Goal: Task Accomplishment & Management: Manage account settings

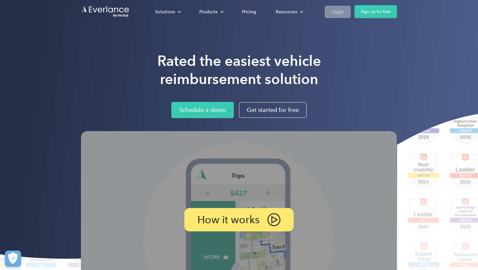
click at [336, 11] on div "Login" at bounding box center [338, 12] width 12 height 8
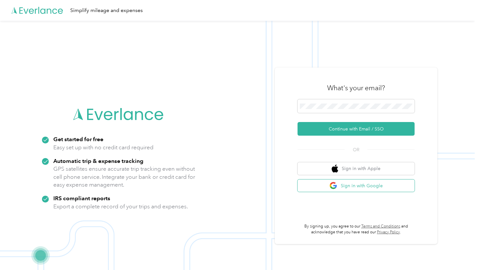
click at [367, 182] on button "Sign in with Google" at bounding box center [355, 186] width 117 height 13
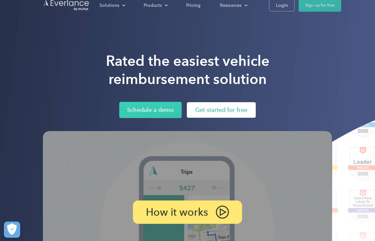
click at [220, 110] on link "Get started for free" at bounding box center [221, 110] width 69 height 16
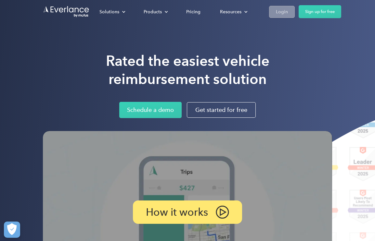
click at [281, 17] on link "Login" at bounding box center [282, 12] width 26 height 12
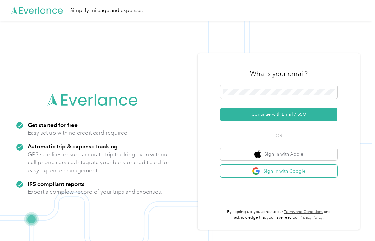
click at [286, 170] on button "Sign in with Google" at bounding box center [278, 171] width 117 height 13
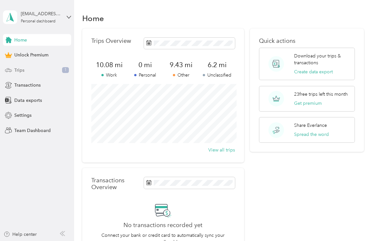
click at [31, 72] on div "Trips 1" at bounding box center [37, 70] width 68 height 12
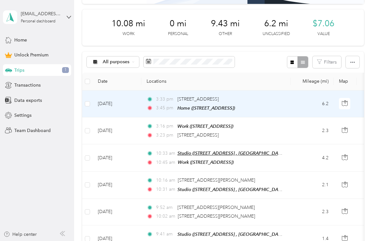
scroll to position [83, 0]
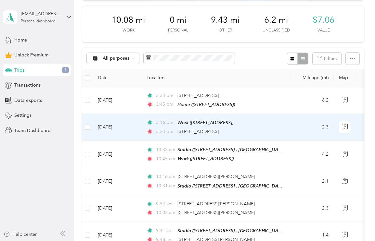
click at [133, 136] on td "[DATE]" at bounding box center [117, 127] width 49 height 27
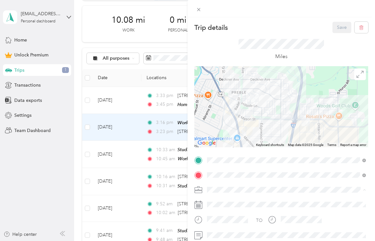
click at [230, 102] on li "Work" at bounding box center [286, 98] width 163 height 11
click at [343, 30] on button "Save" at bounding box center [341, 27] width 19 height 11
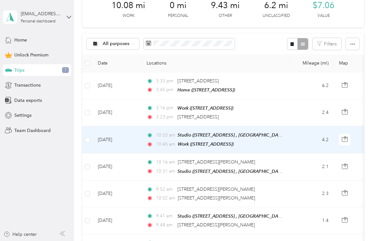
scroll to position [102, 0]
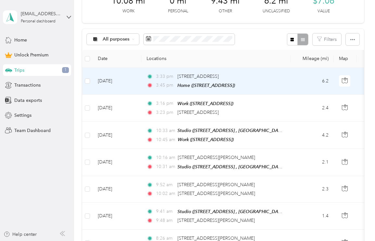
click at [288, 85] on td "3:33 pm 2978 Voyager Dr, Green Bay, WI 3:45 pm Home (2284 Tiger Ct, Green Bay, …" at bounding box center [216, 81] width 150 height 27
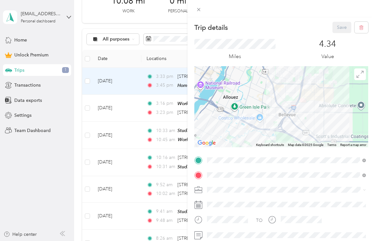
click at [231, 178] on div "Commute" at bounding box center [286, 178] width 154 height 7
click at [343, 31] on button "Save" at bounding box center [341, 27] width 19 height 11
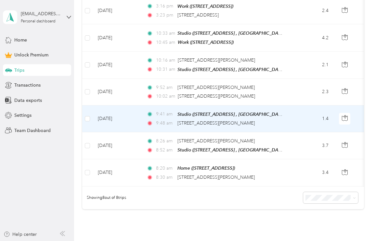
scroll to position [206, 0]
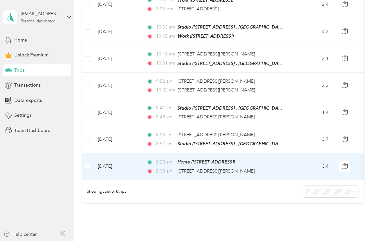
click at [292, 164] on td "3.4" at bounding box center [312, 166] width 43 height 27
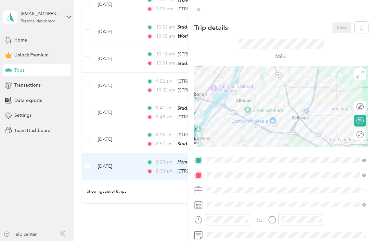
scroll to position [5, 0]
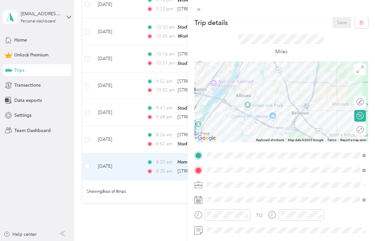
click at [247, 96] on li "Work" at bounding box center [286, 93] width 163 height 11
click at [338, 28] on button "Save" at bounding box center [341, 22] width 19 height 11
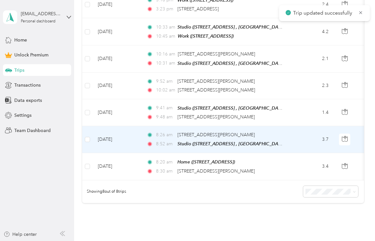
click at [286, 139] on td "8:26 am 1981 E Mason St, Green Bay, WI, United States 8:52 am Studio (900 Dousm…" at bounding box center [216, 139] width 150 height 27
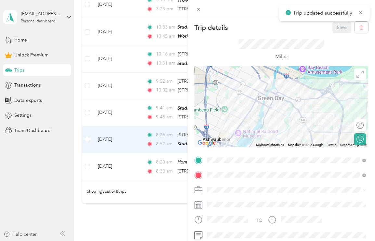
click at [253, 95] on li "Work" at bounding box center [286, 98] width 163 height 11
click at [344, 28] on button "Save" at bounding box center [341, 27] width 19 height 11
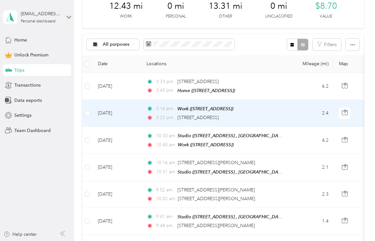
scroll to position [93, 0]
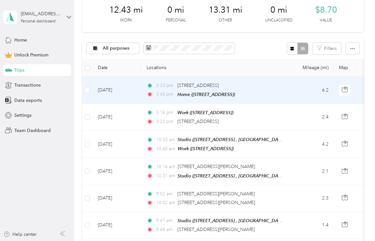
click at [302, 99] on td "6.2" at bounding box center [312, 90] width 43 height 27
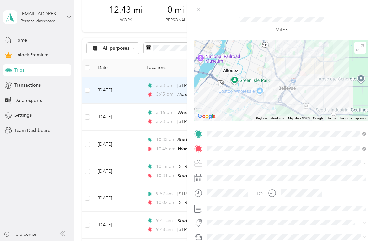
scroll to position [36, 0]
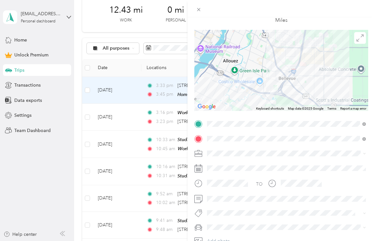
click at [231, 67] on li "Work" at bounding box center [286, 62] width 163 height 11
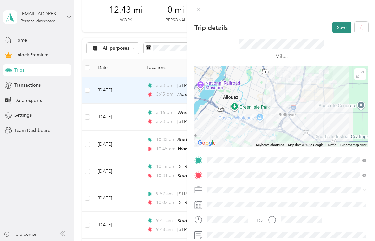
click at [343, 28] on button "Save" at bounding box center [341, 27] width 19 height 11
